Goal: Information Seeking & Learning: Learn about a topic

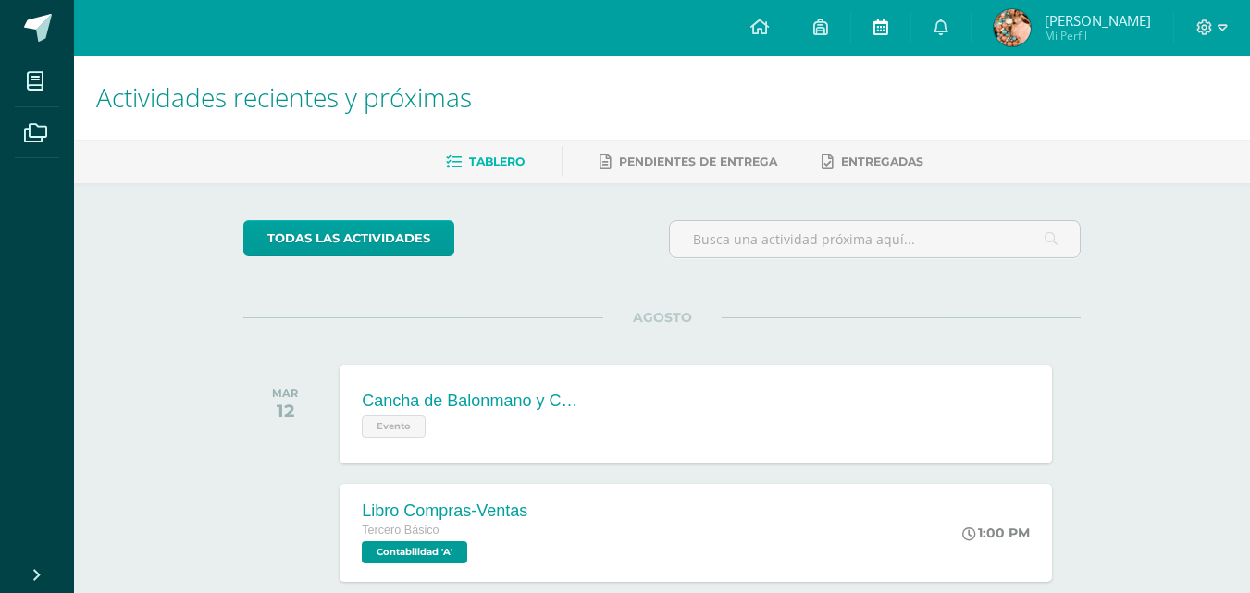
click at [888, 30] on icon at bounding box center [880, 27] width 15 height 17
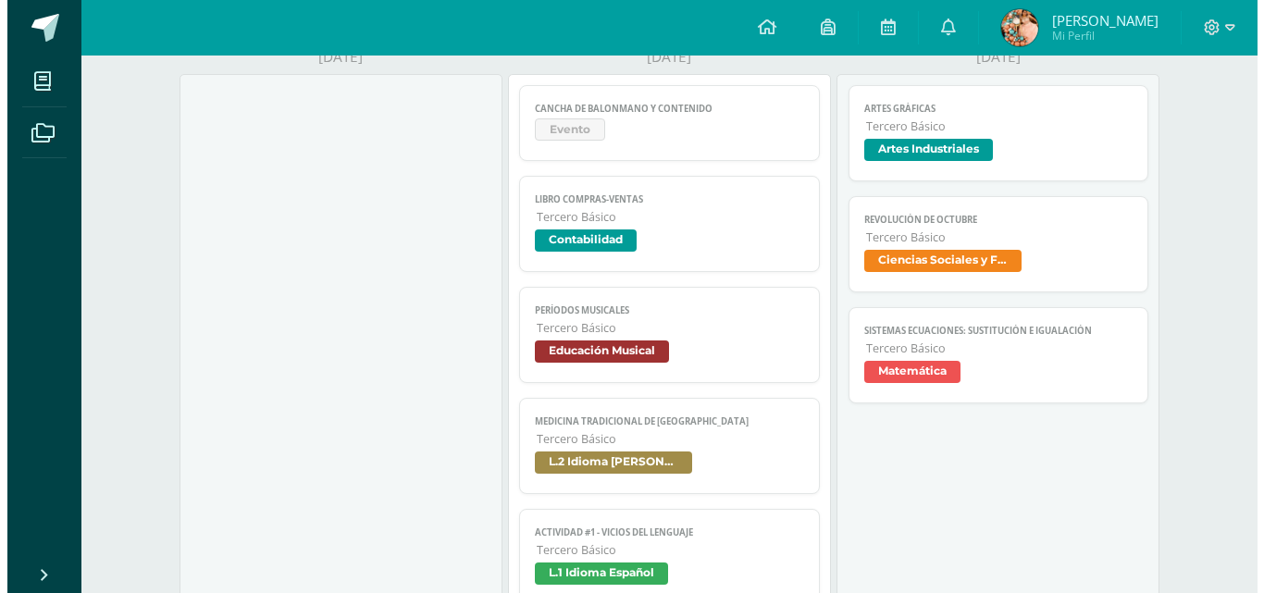
scroll to position [290, 0]
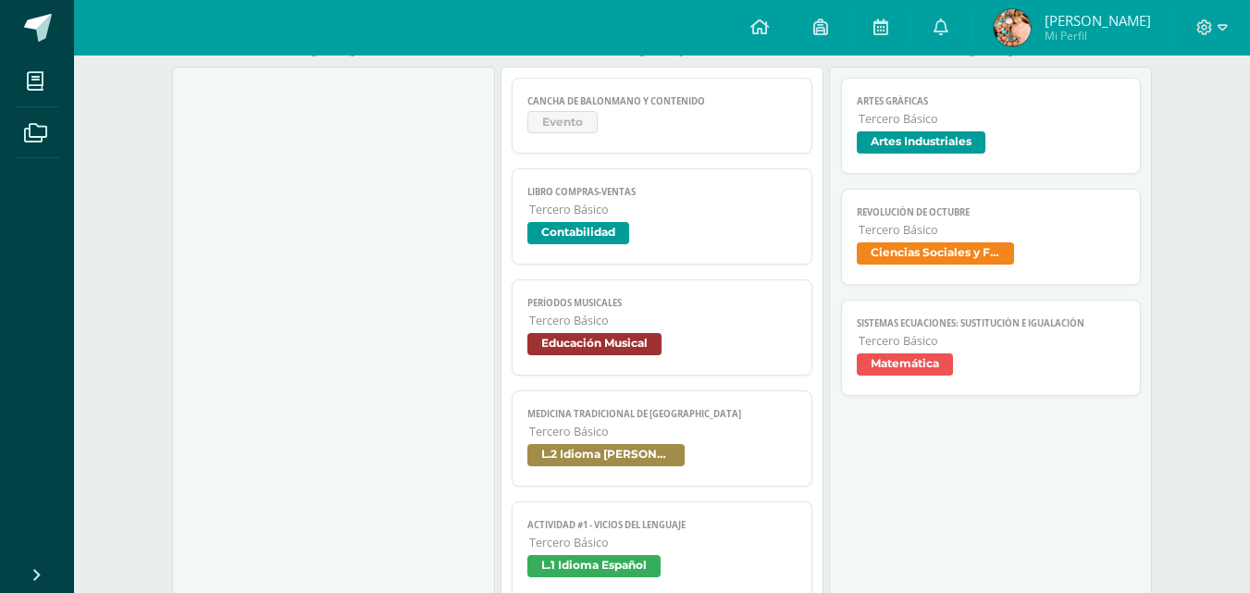
click at [962, 146] on span "Artes Industriales" at bounding box center [921, 142] width 129 height 22
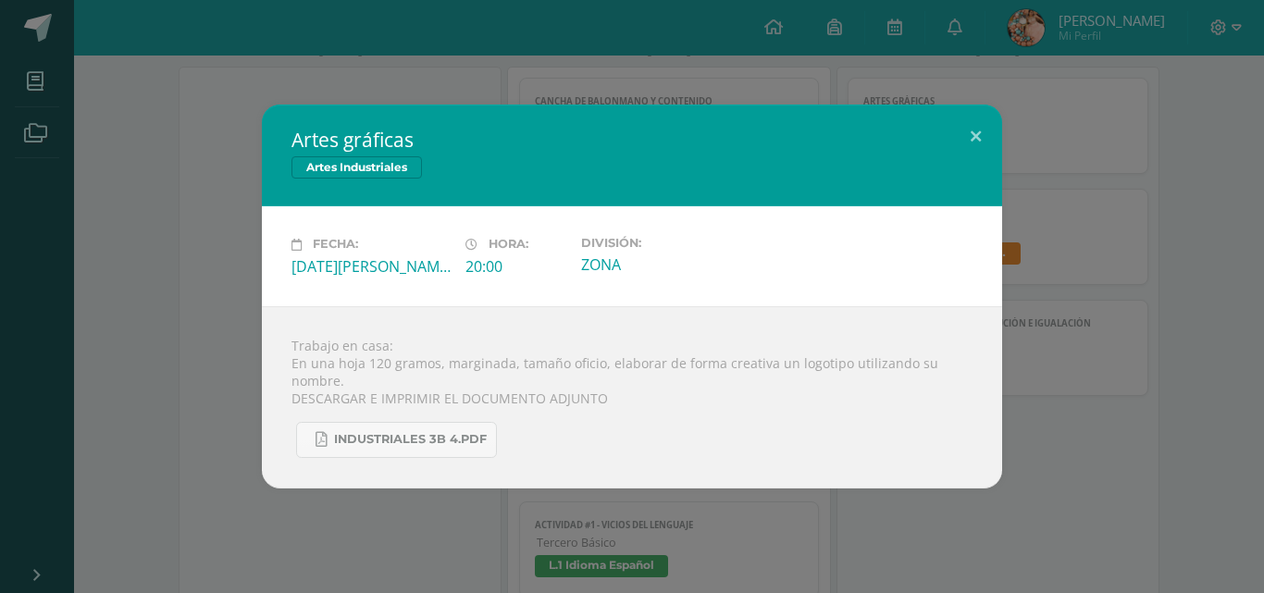
click at [1092, 314] on div "Artes gráficas Artes Industriales Fecha: Miércoles 13 de Agosto Hora: 20:00 Div…" at bounding box center [631, 296] width 1249 height 383
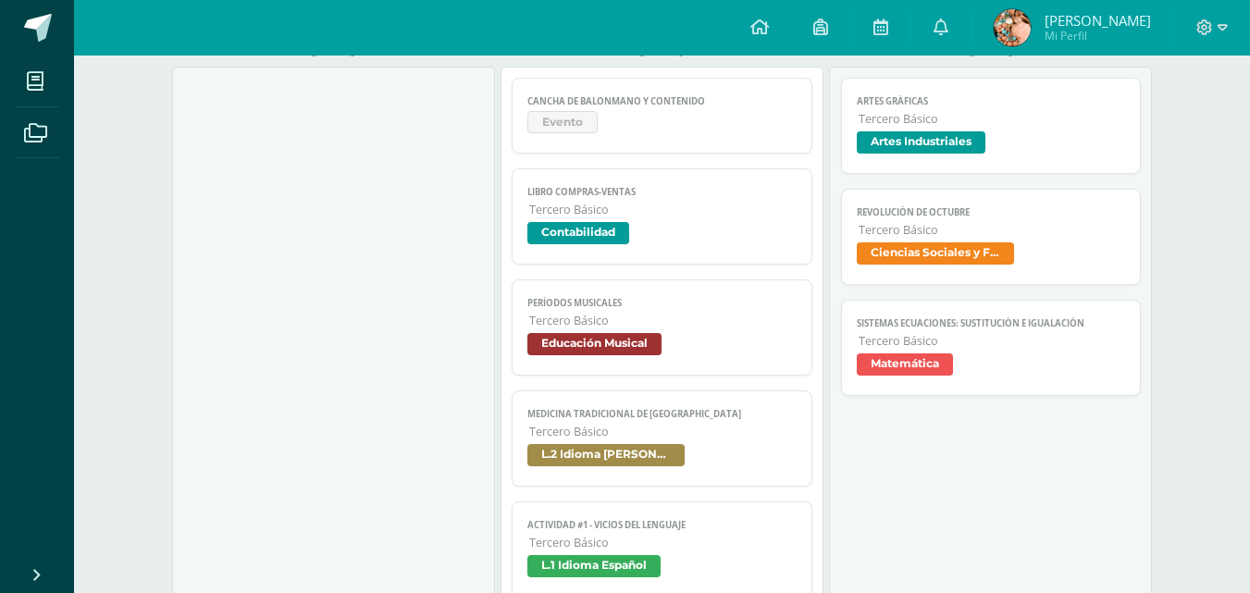
click at [965, 241] on link "Revolución de octubre Tercero Básico Ciencias Sociales y Formación Ciudadana" at bounding box center [991, 237] width 301 height 96
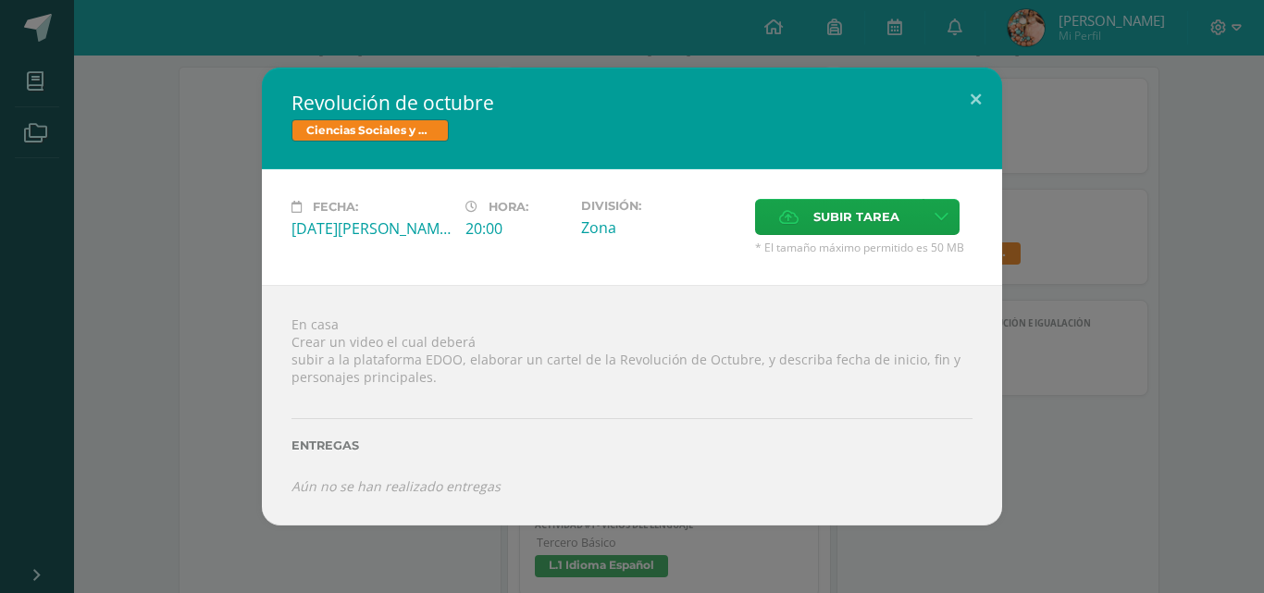
click at [1098, 192] on div "Revolución de octubre Ciencias Sociales y Formación Ciudadana Fecha: Miércoles …" at bounding box center [631, 296] width 1249 height 457
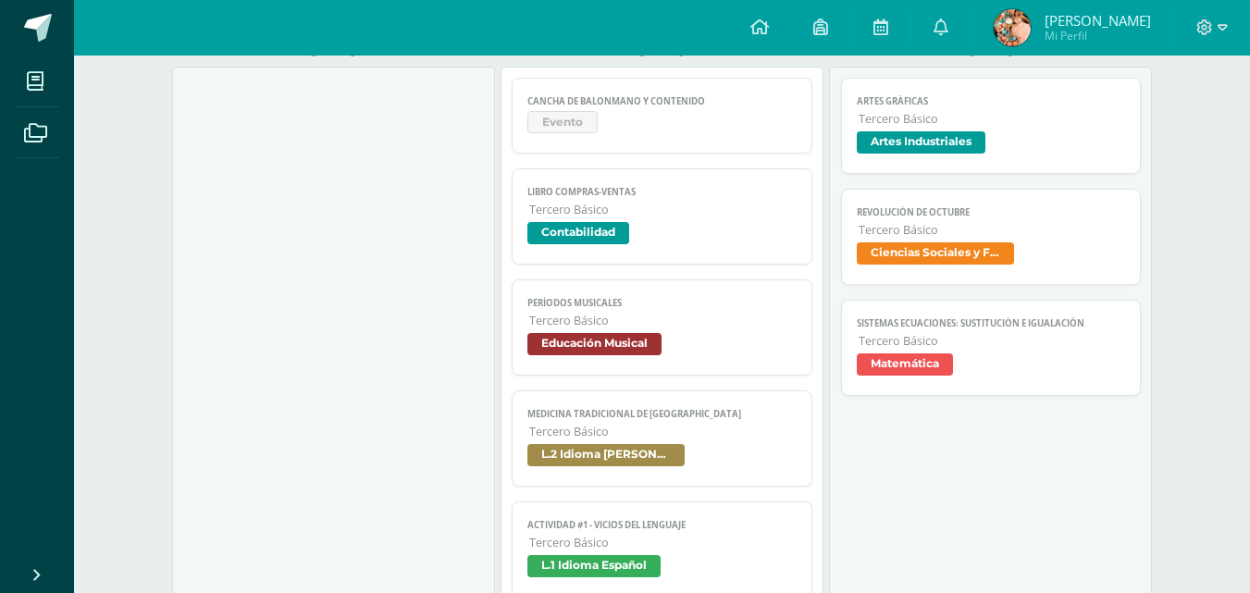
click at [900, 333] on span "Tercero Básico" at bounding box center [991, 341] width 267 height 16
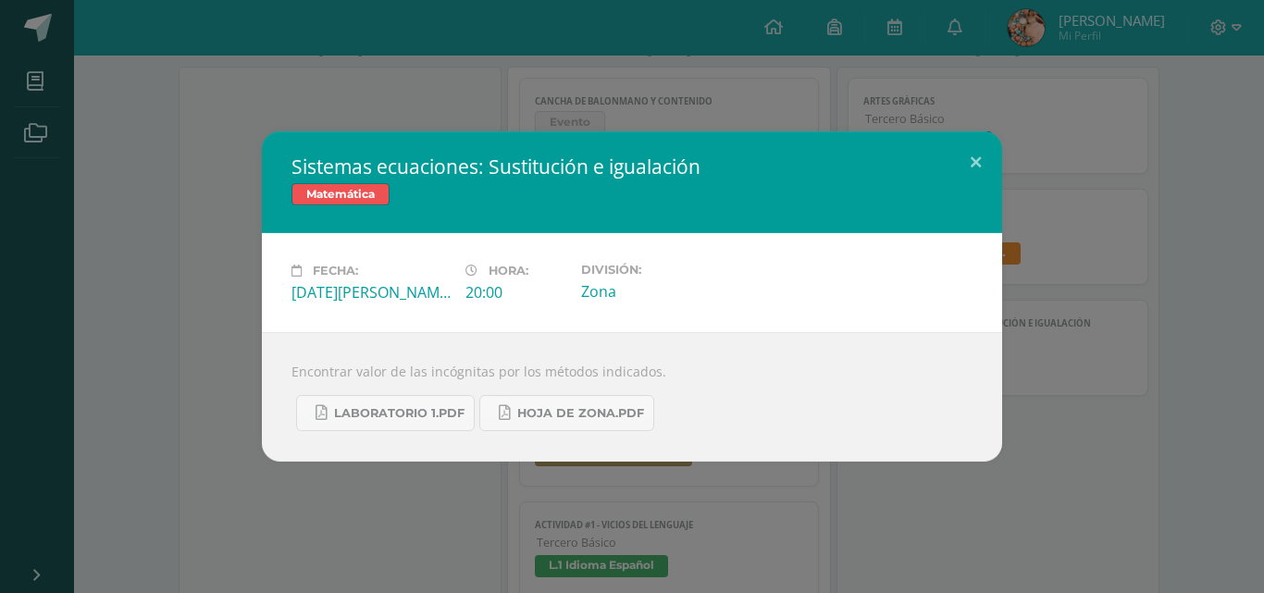
click at [1078, 238] on div "Sistemas ecuaciones: Sustitución e igualación Matemática Fecha: Miércoles 13 de…" at bounding box center [631, 296] width 1249 height 330
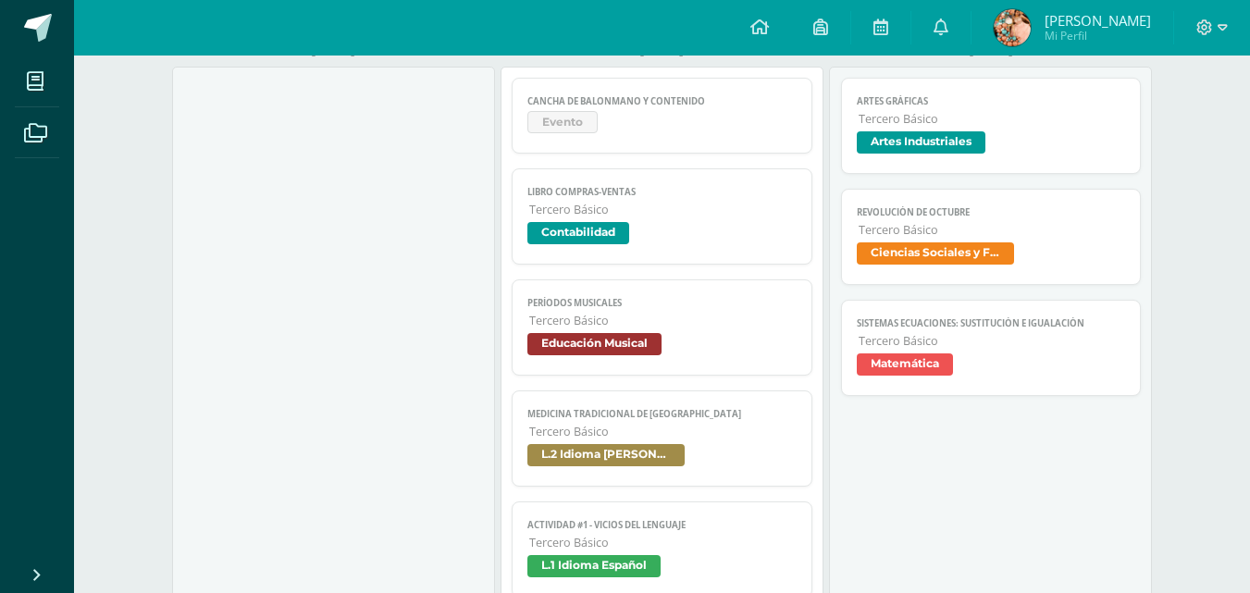
click at [602, 450] on span "L.2 Idioma [PERSON_NAME]" at bounding box center [605, 455] width 157 height 22
